Goal: Task Accomplishment & Management: Manage account settings

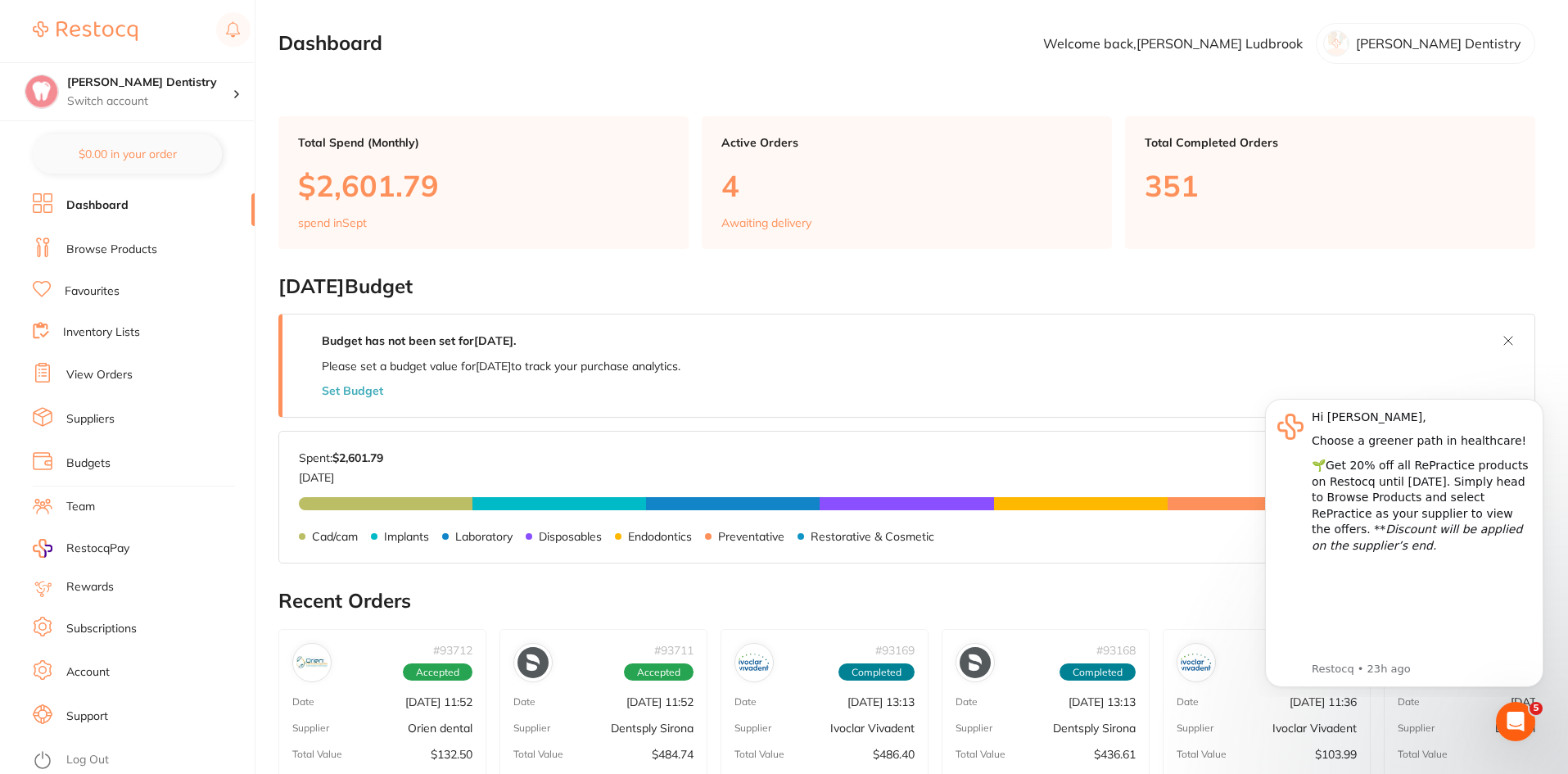
click at [116, 374] on link "View Orders" at bounding box center [99, 376] width 66 height 16
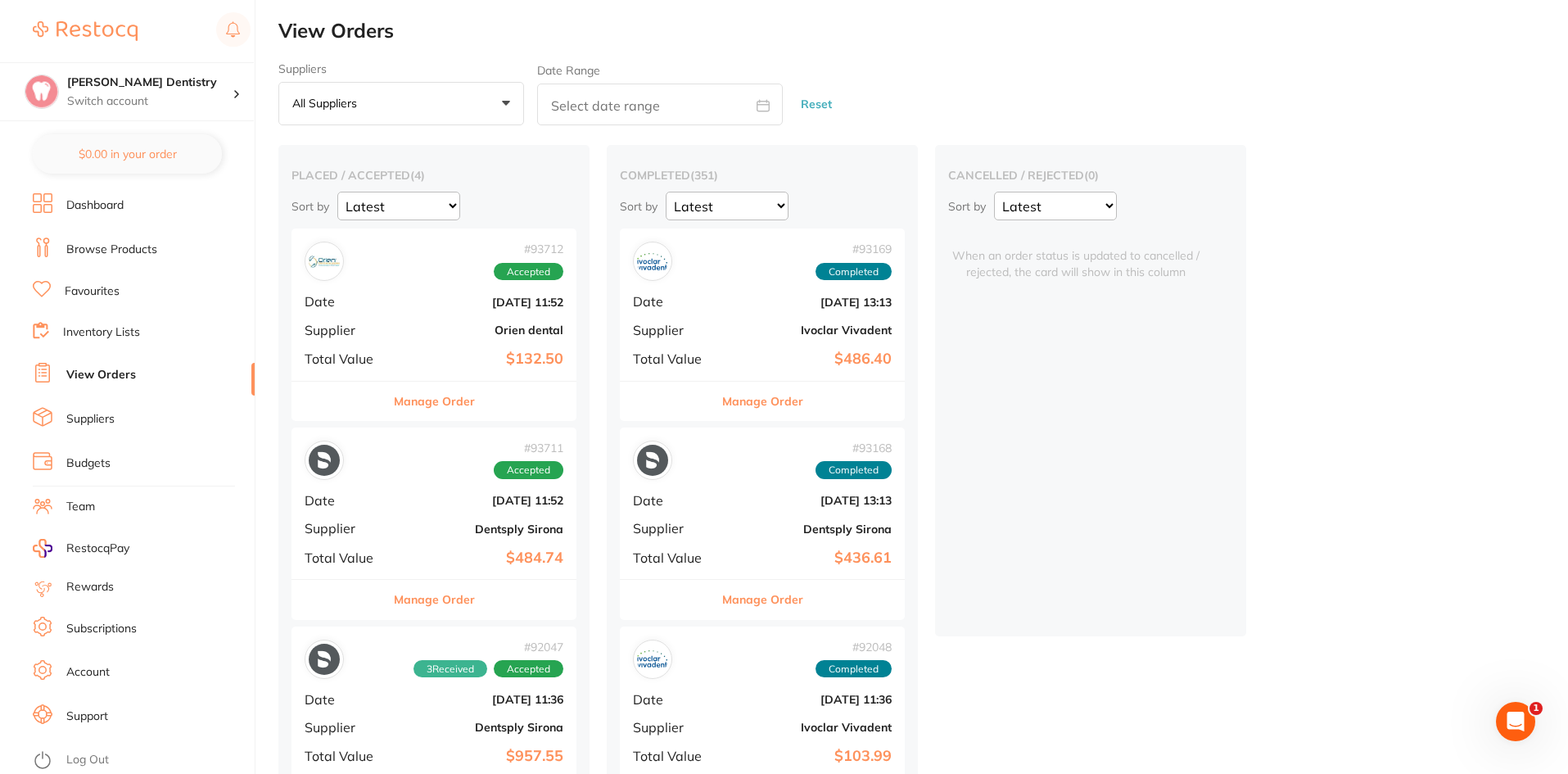
click at [445, 403] on button "Manage Order" at bounding box center [434, 401] width 81 height 39
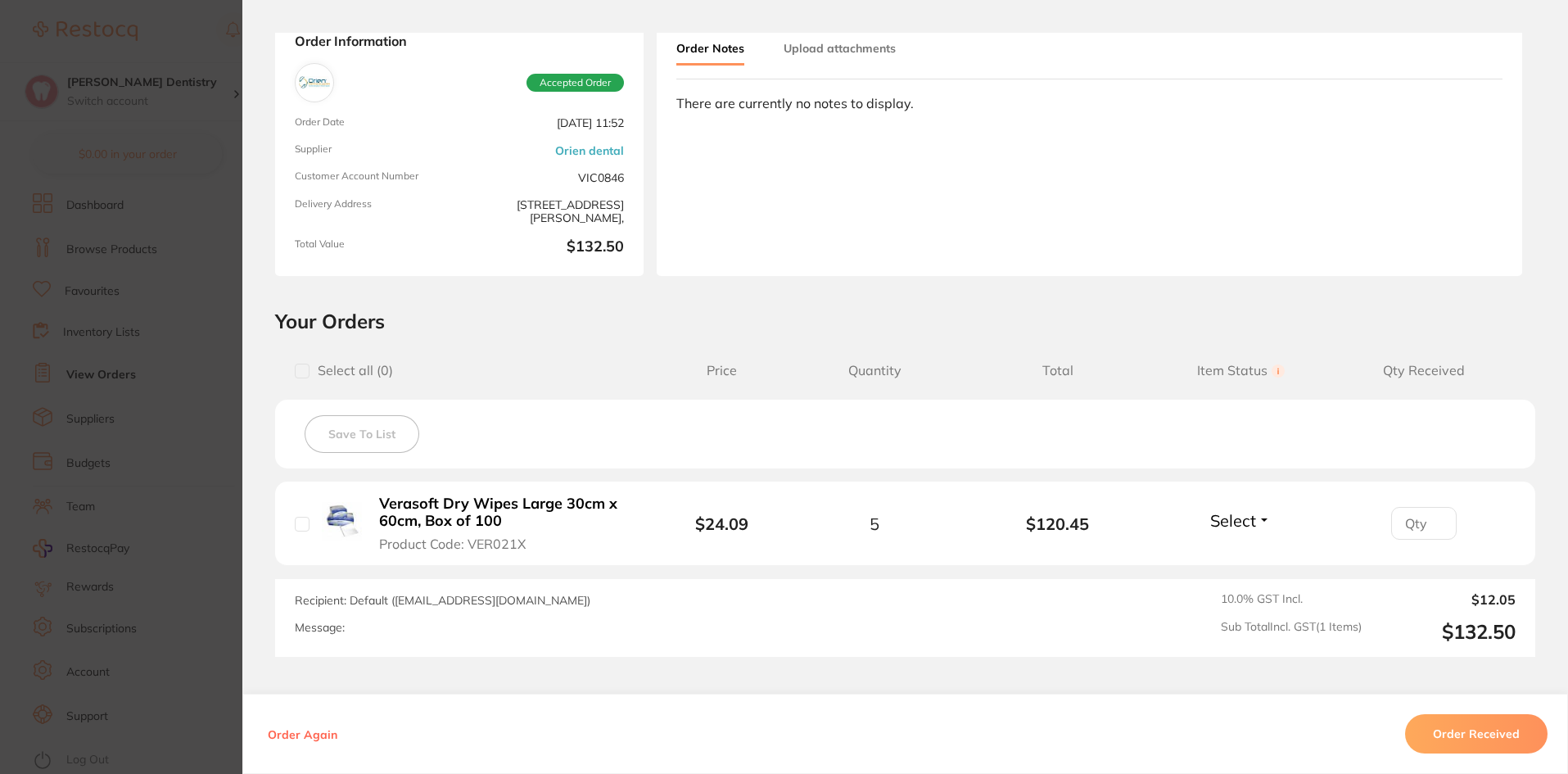
scroll to position [220, 0]
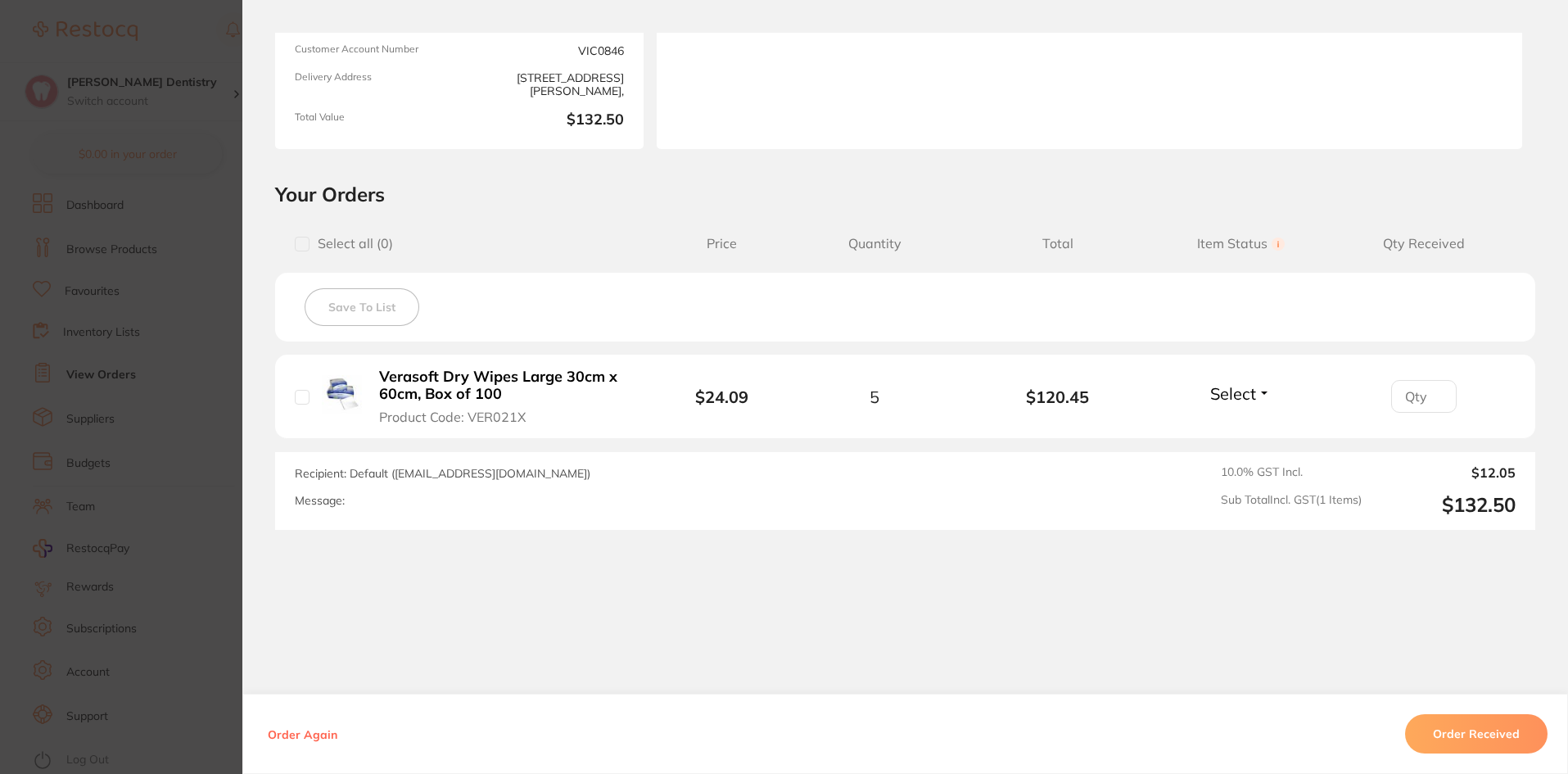
click at [1258, 388] on button "Select" at bounding box center [1240, 394] width 71 height 21
click at [1241, 378] on span "Received" at bounding box center [1241, 378] width 42 height 0
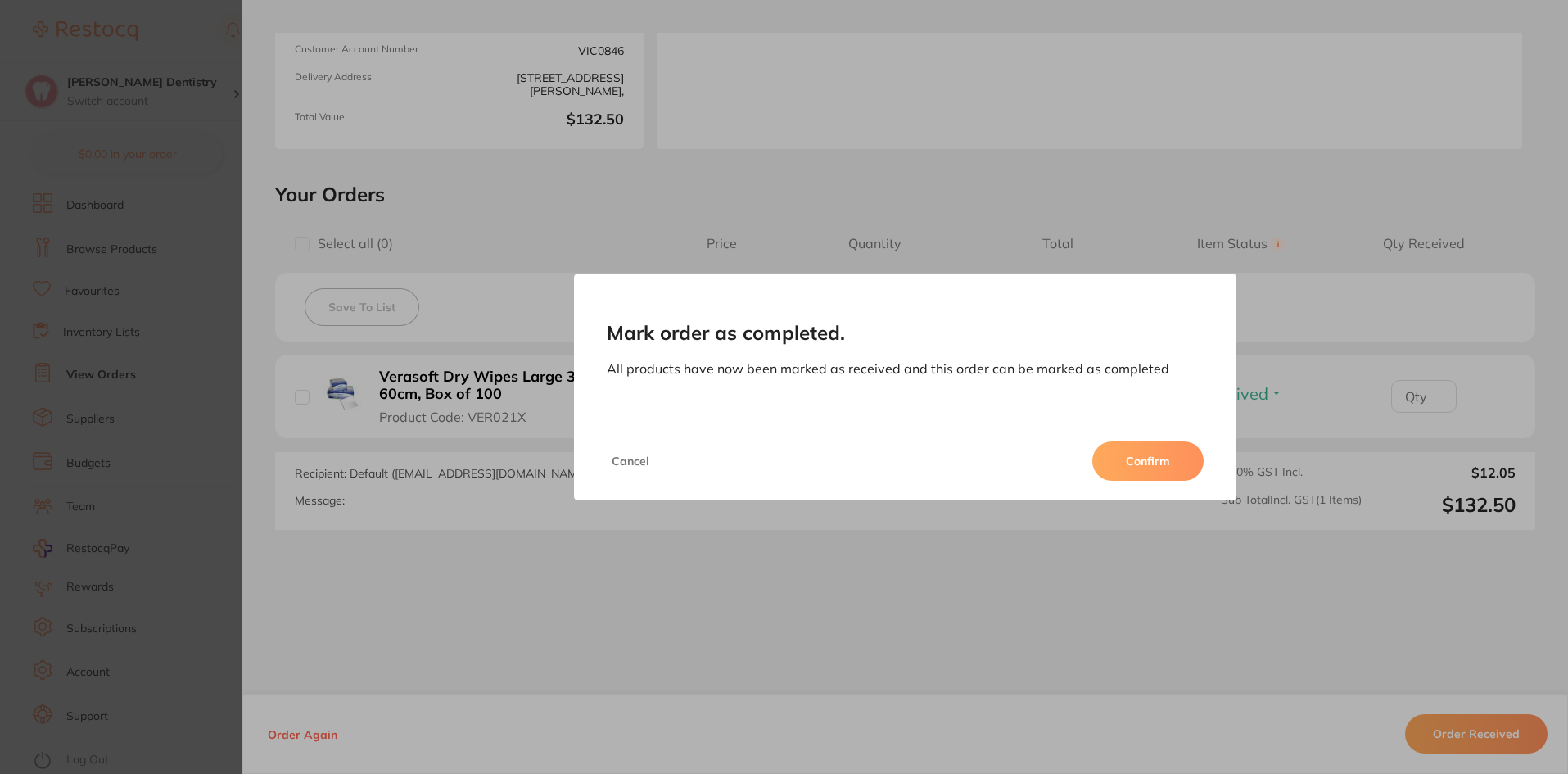
click at [1145, 472] on button "Confirm" at bounding box center [1148, 461] width 111 height 39
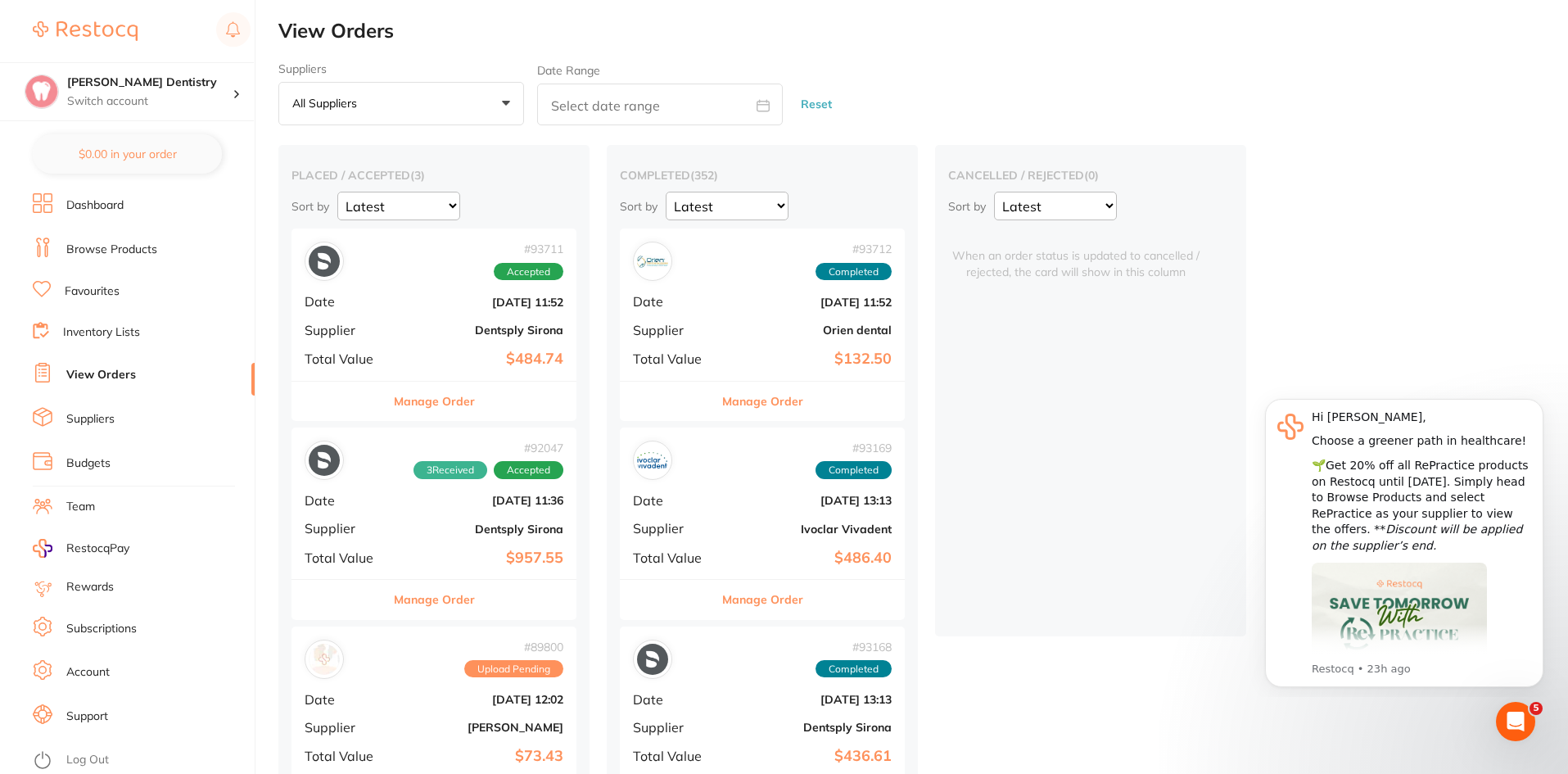
click at [458, 404] on button "Manage Order" at bounding box center [434, 401] width 81 height 39
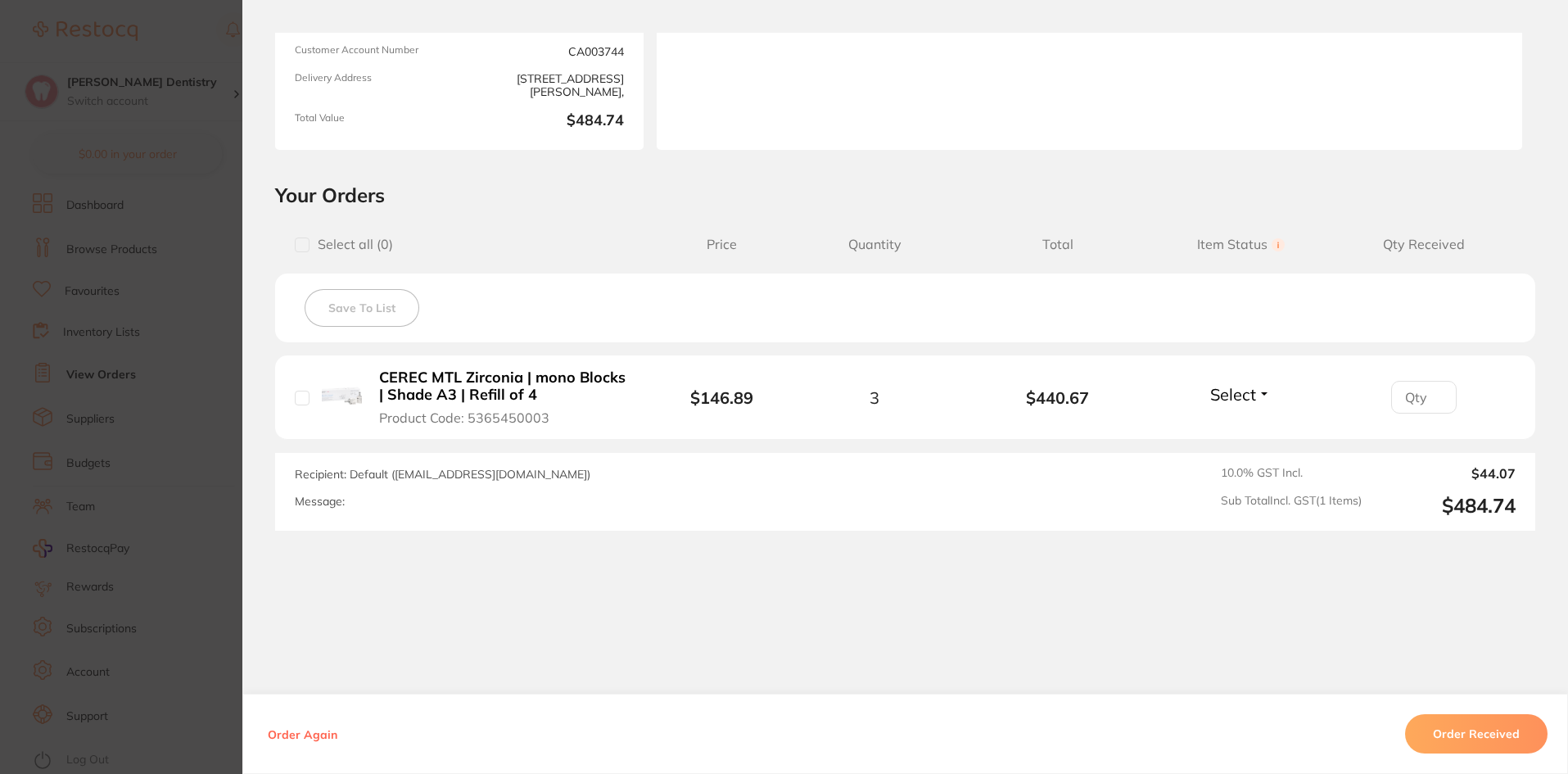
scroll to position [220, 0]
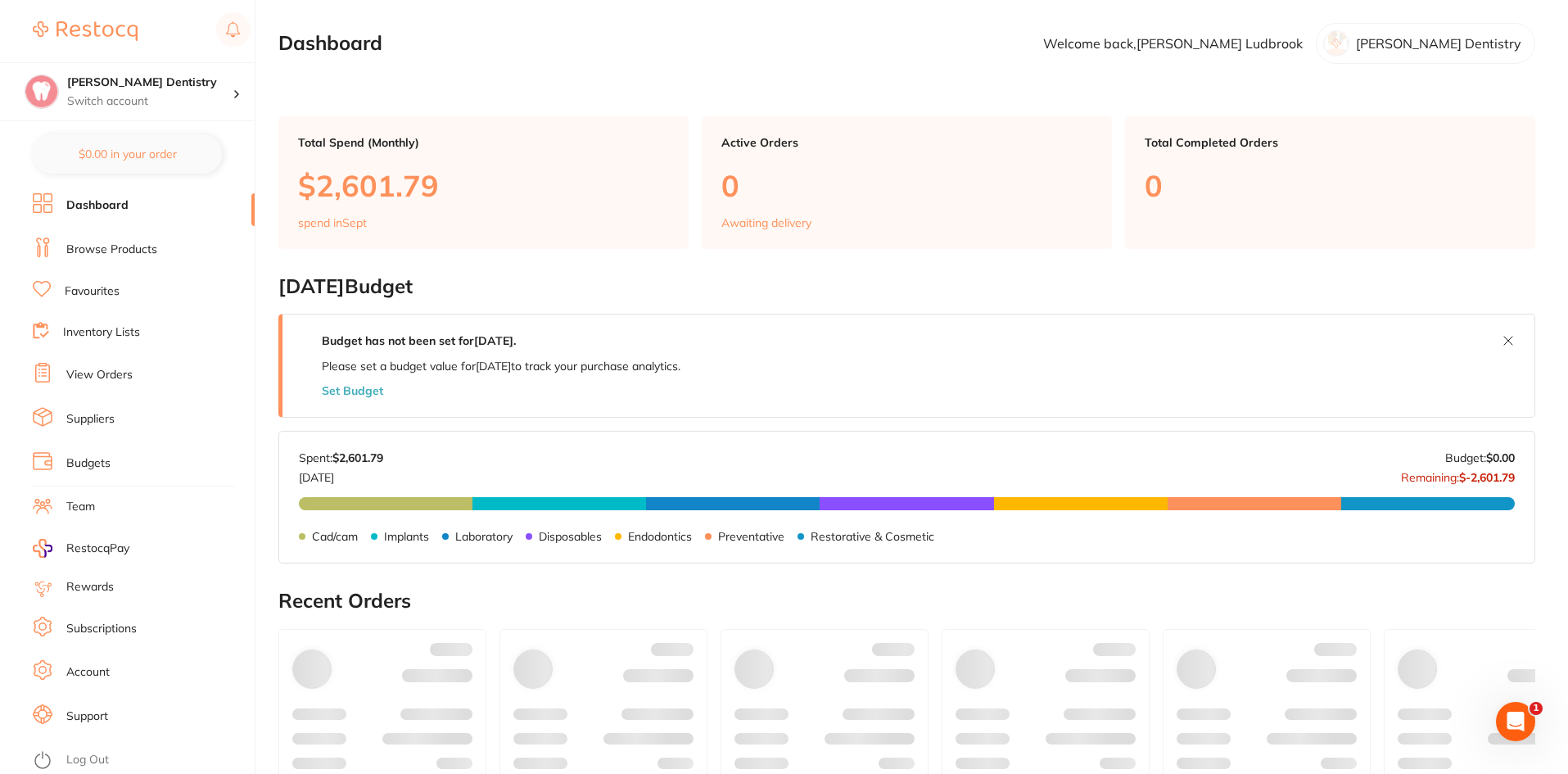
click at [126, 378] on link "View Orders" at bounding box center [99, 376] width 66 height 16
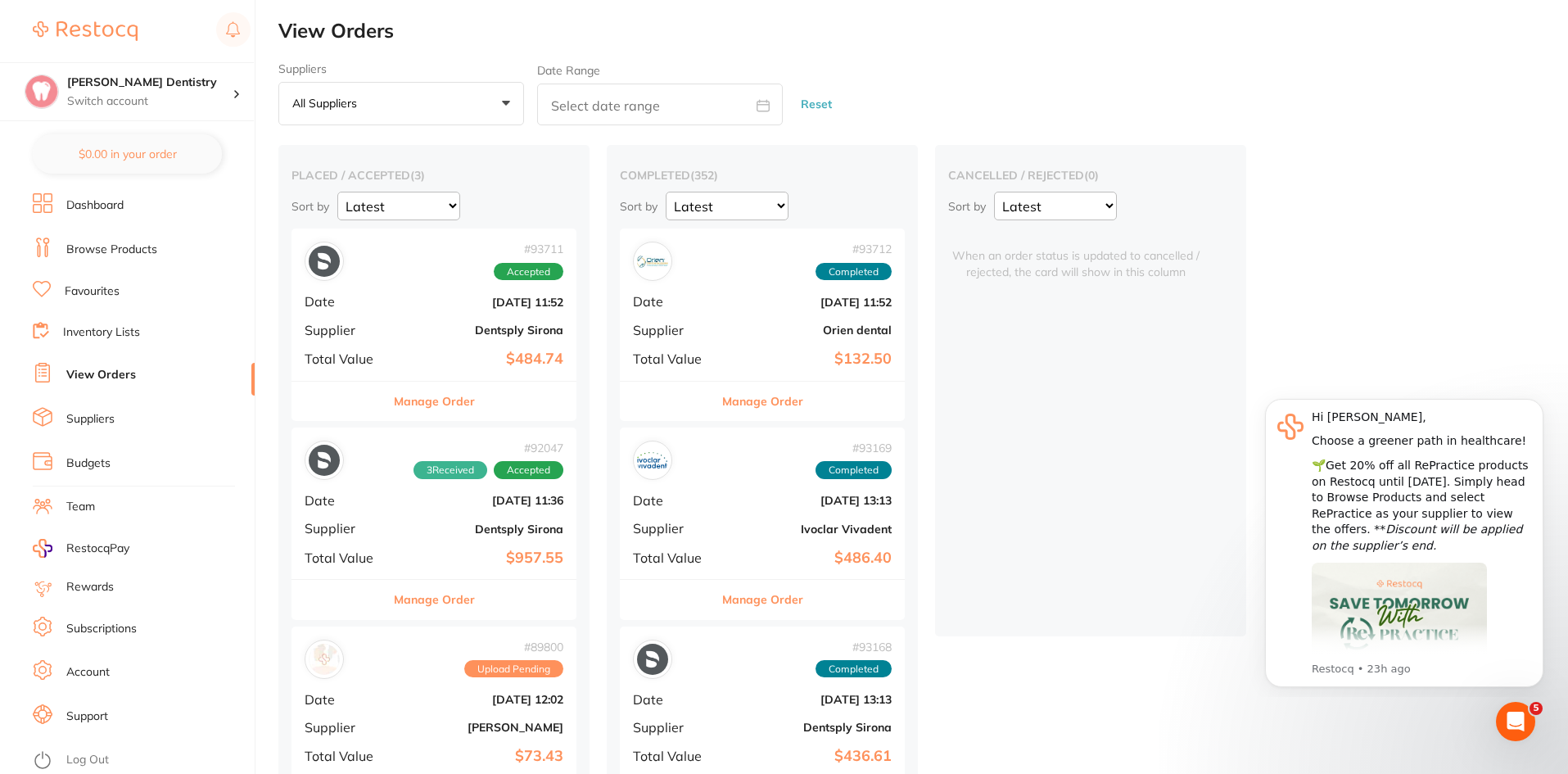
click at [431, 600] on button "Manage Order" at bounding box center [434, 599] width 81 height 39
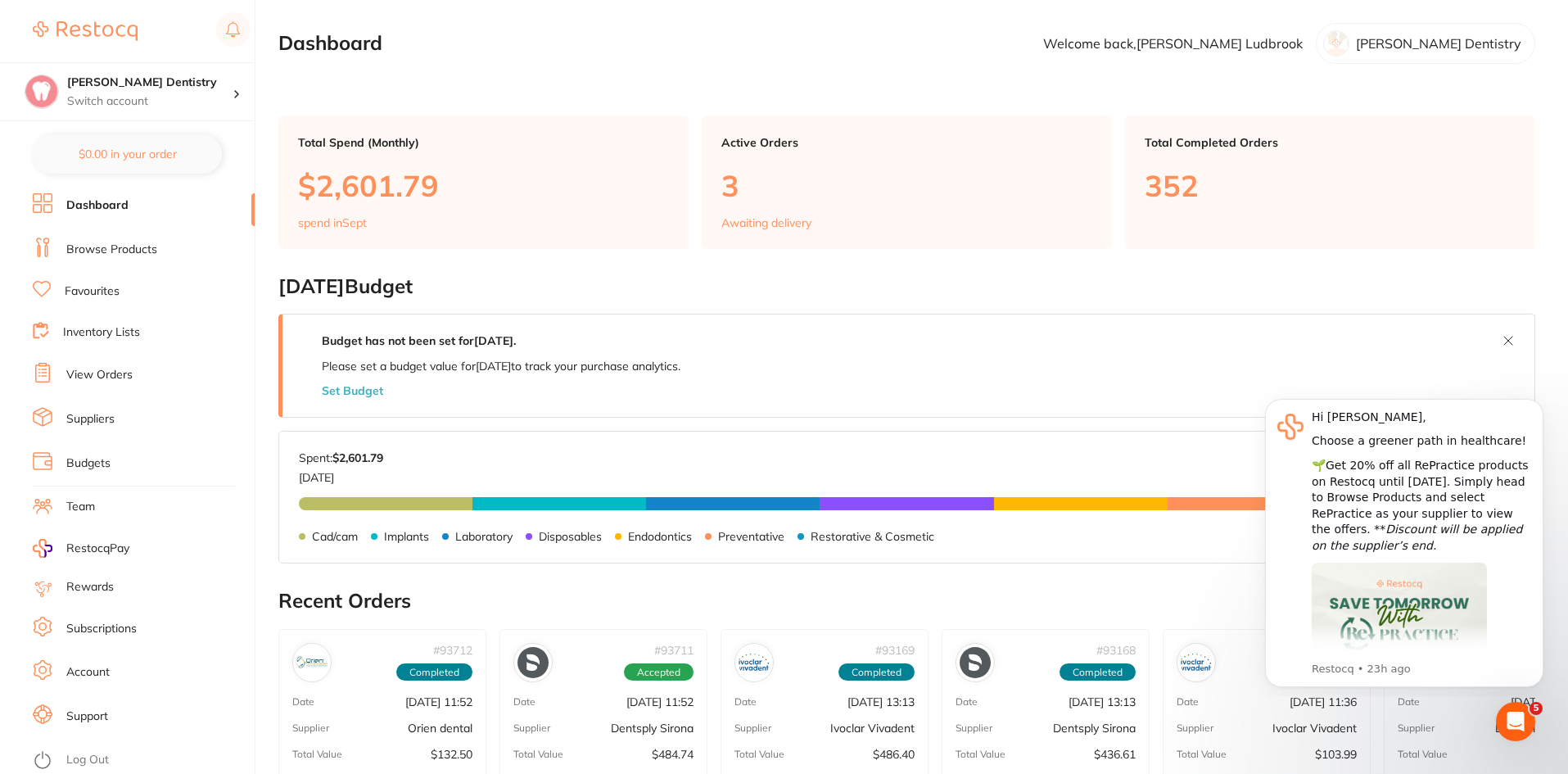
click at [110, 288] on link "Favourites" at bounding box center [92, 291] width 55 height 16
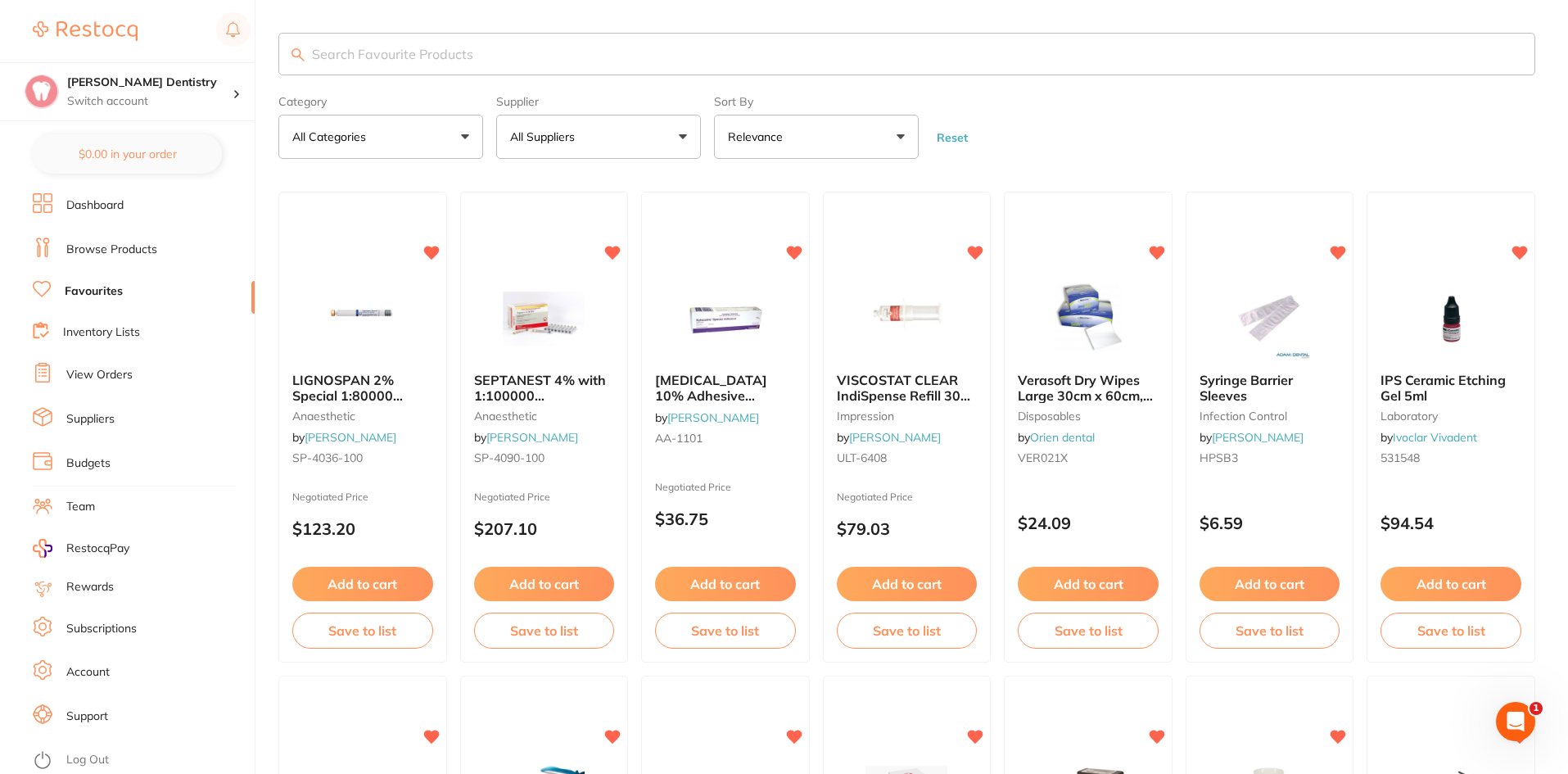
click at [118, 248] on link "Browse Products" at bounding box center [111, 250] width 90 height 16
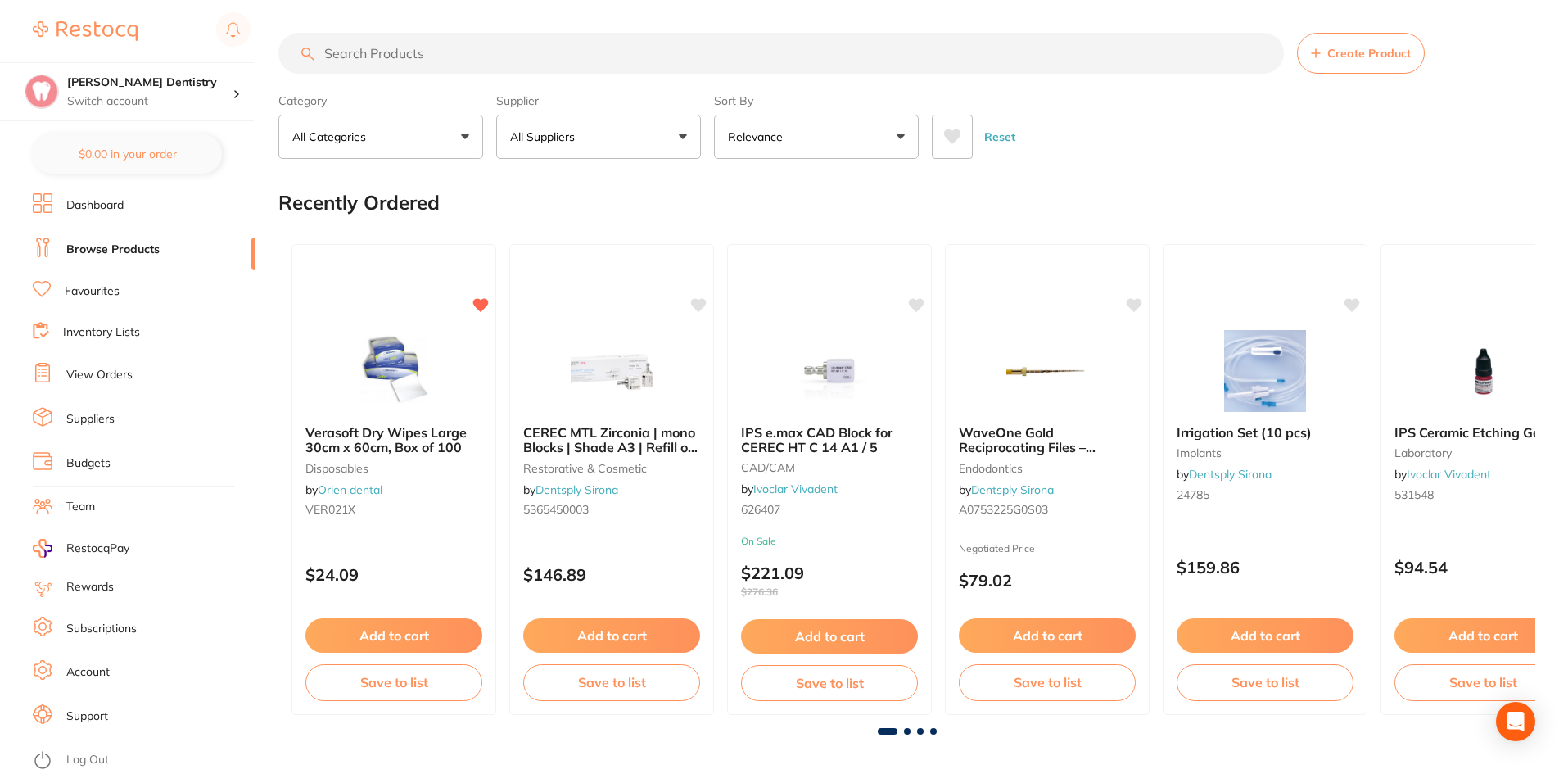
click at [111, 377] on link "View Orders" at bounding box center [99, 376] width 66 height 16
